Goal: Navigation & Orientation: Find specific page/section

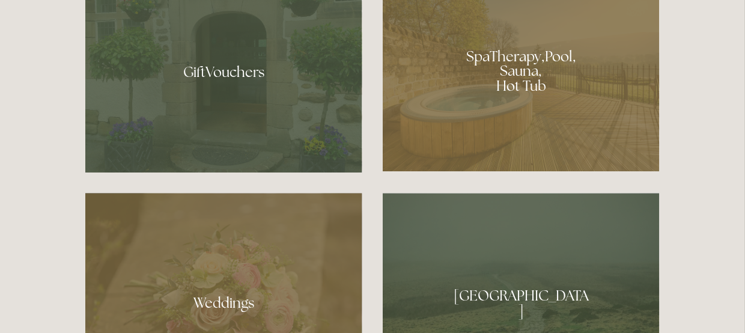
scroll to position [1022, 0]
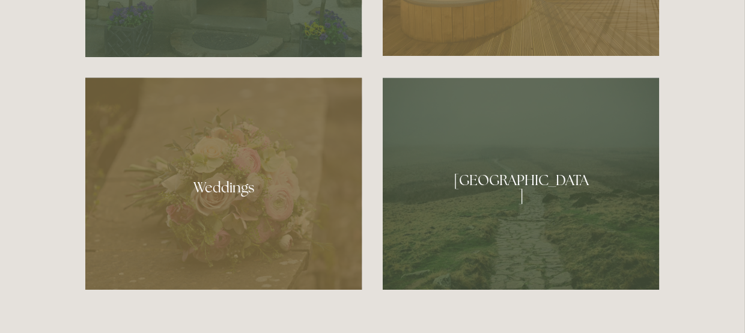
click at [224, 177] on div at bounding box center [223, 184] width 277 height 212
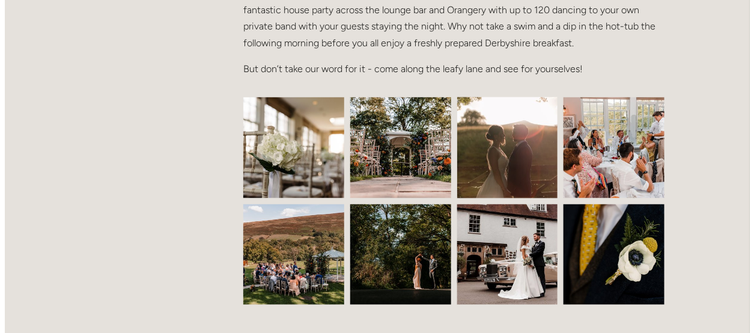
scroll to position [481, 0]
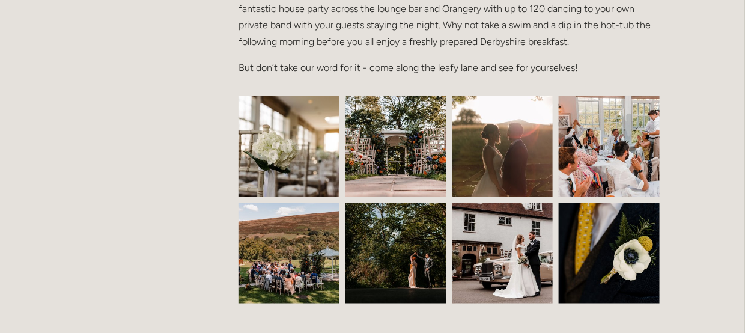
click at [322, 168] on img at bounding box center [288, 146] width 151 height 101
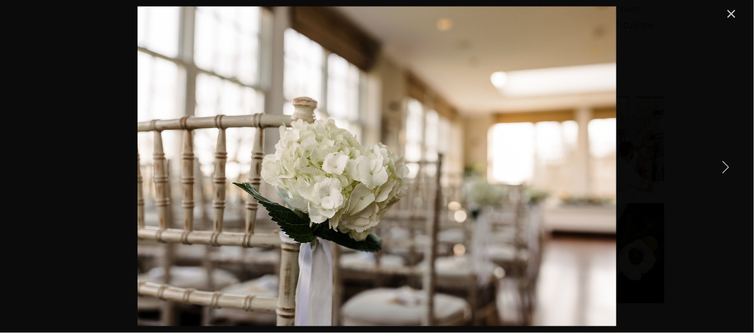
click at [725, 168] on link "Next Item" at bounding box center [726, 166] width 26 height 26
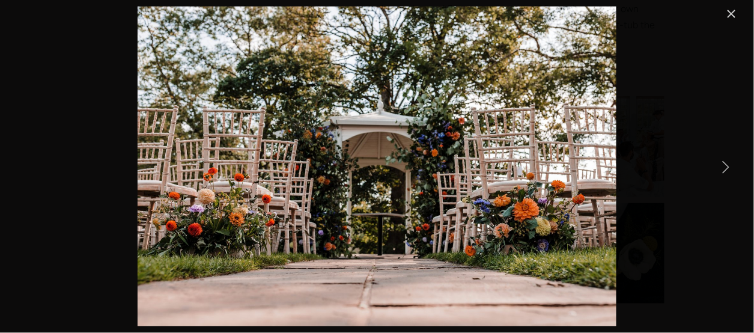
click at [725, 168] on link "Next Item" at bounding box center [726, 166] width 26 height 26
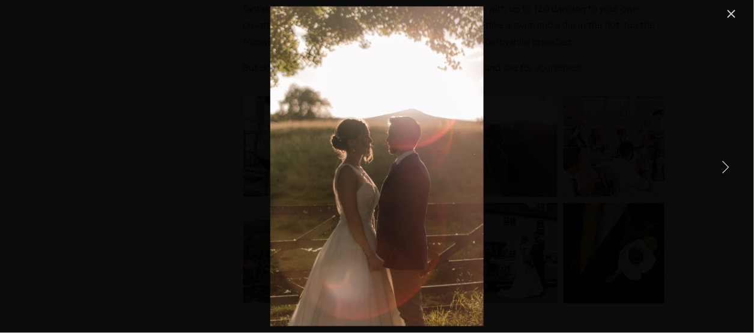
click at [725, 168] on link "Next Item" at bounding box center [726, 166] width 26 height 26
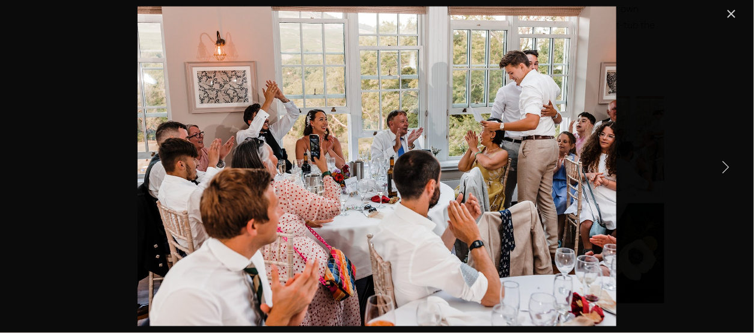
click at [725, 168] on link "Next Item" at bounding box center [726, 166] width 26 height 26
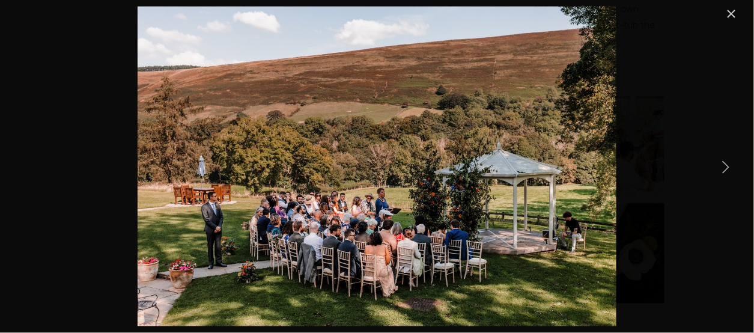
click at [725, 168] on link "Next Item" at bounding box center [726, 166] width 26 height 26
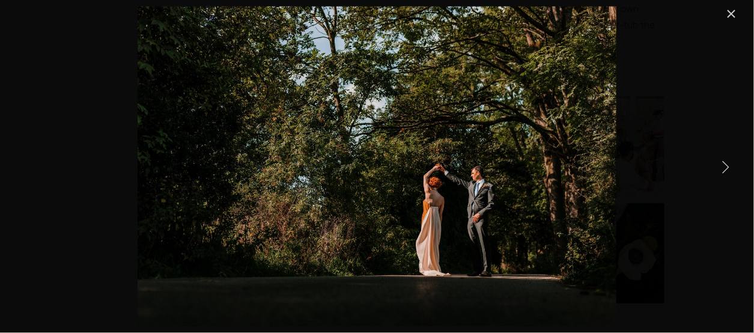
click at [725, 168] on link "Next Item" at bounding box center [726, 166] width 26 height 26
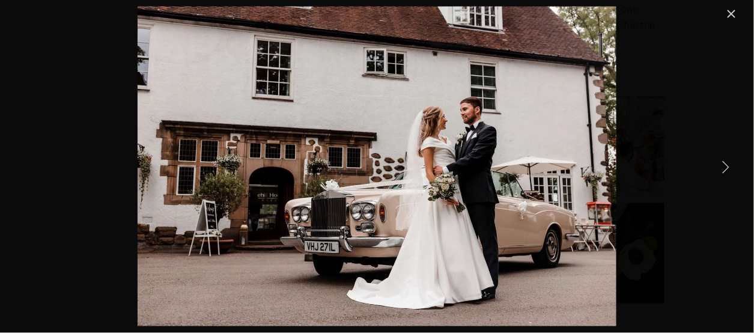
click at [725, 168] on link "Next Item" at bounding box center [726, 166] width 26 height 26
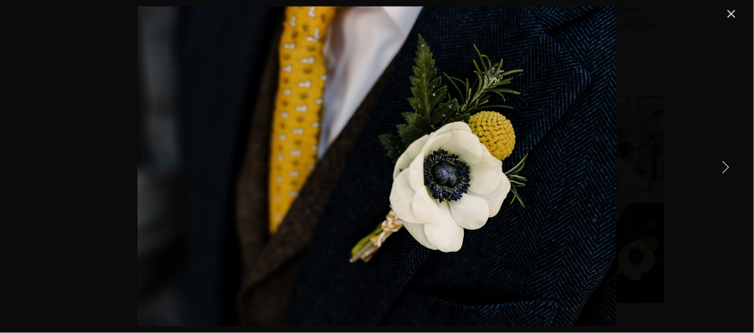
click at [725, 168] on link "Next Item" at bounding box center [726, 166] width 26 height 26
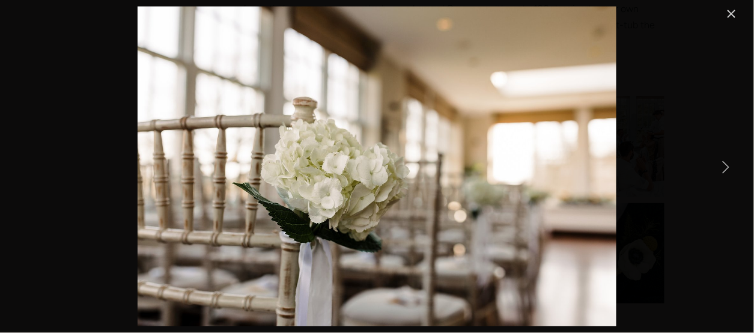
click at [725, 168] on link "Next Item" at bounding box center [726, 166] width 26 height 26
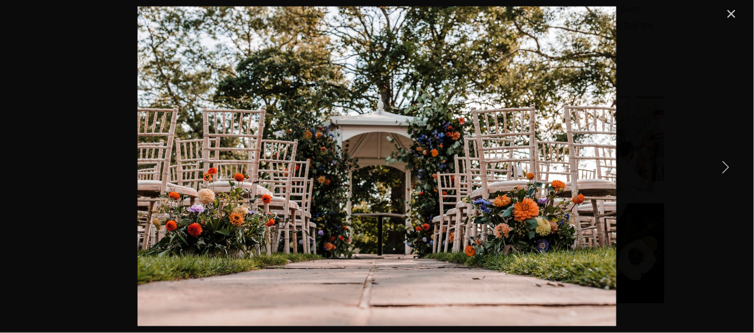
click at [725, 168] on link "Next Item" at bounding box center [726, 166] width 26 height 26
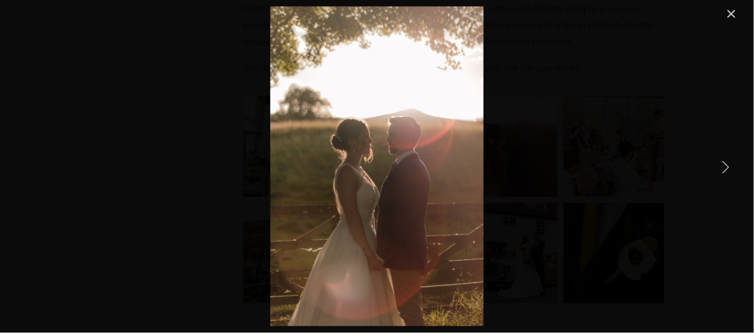
click at [725, 168] on link "Next Item" at bounding box center [726, 166] width 26 height 26
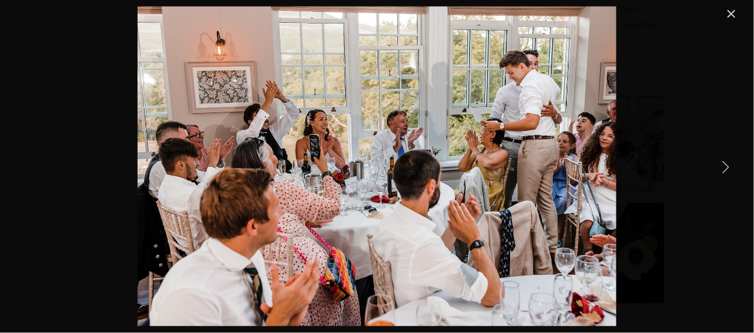
click at [725, 168] on link "Next Item" at bounding box center [726, 166] width 26 height 26
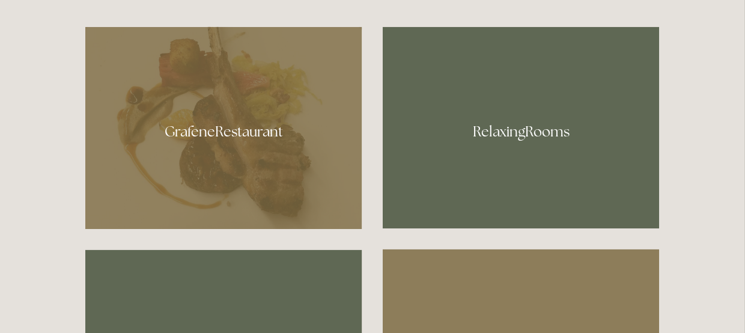
scroll to position [601, 0]
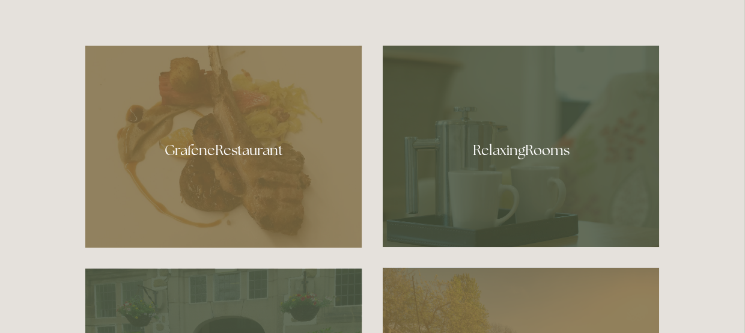
click at [212, 159] on div at bounding box center [223, 147] width 277 height 203
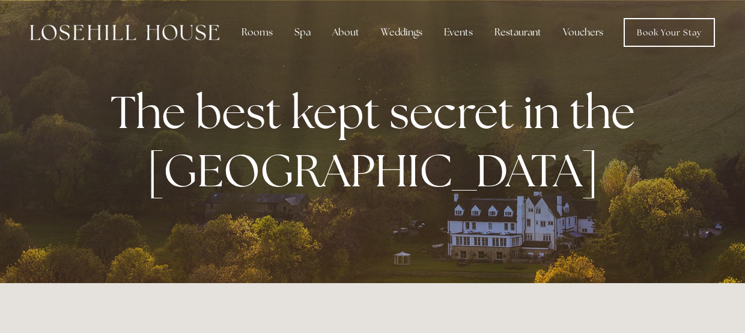
scroll to position [601, 0]
